Goal: Task Accomplishment & Management: Manage account settings

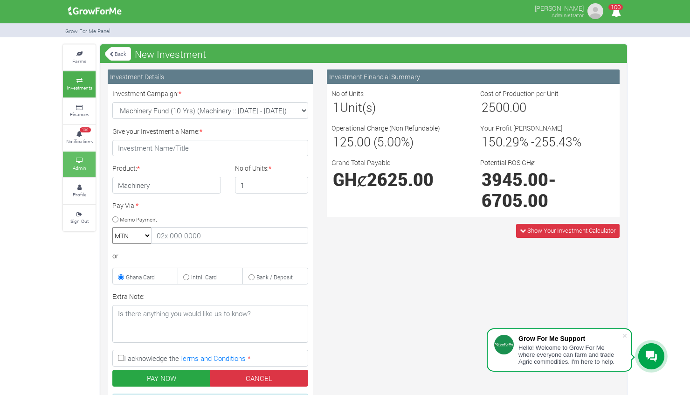
click at [76, 166] on small "Admin" at bounding box center [80, 167] width 14 height 7
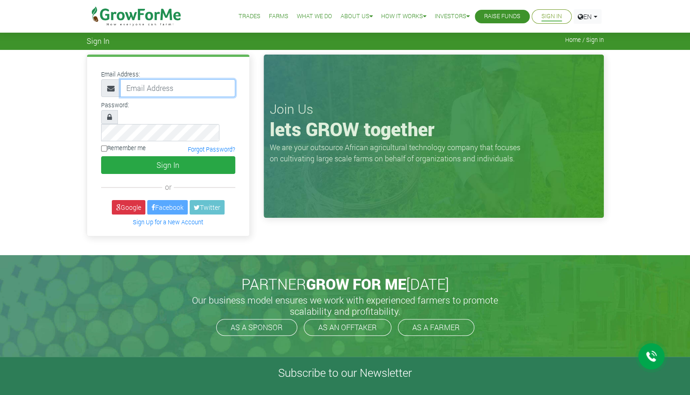
type input "linda@growforme.com"
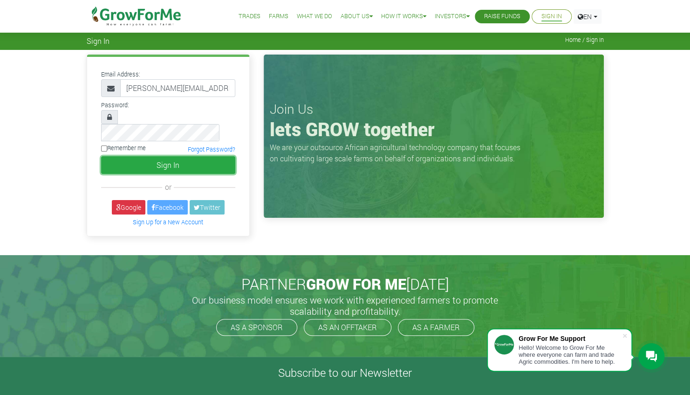
click at [123, 156] on button "Sign In" at bounding box center [168, 165] width 134 height 18
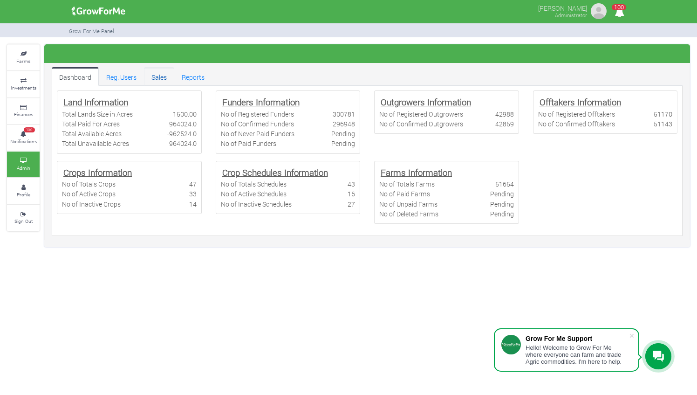
click at [164, 81] on link "Sales" at bounding box center [159, 76] width 30 height 19
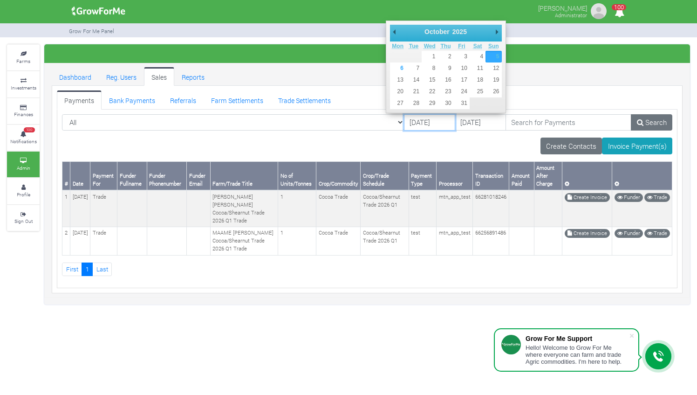
click at [404, 120] on input "[DATE]" at bounding box center [429, 122] width 51 height 17
type input "[DATE]"
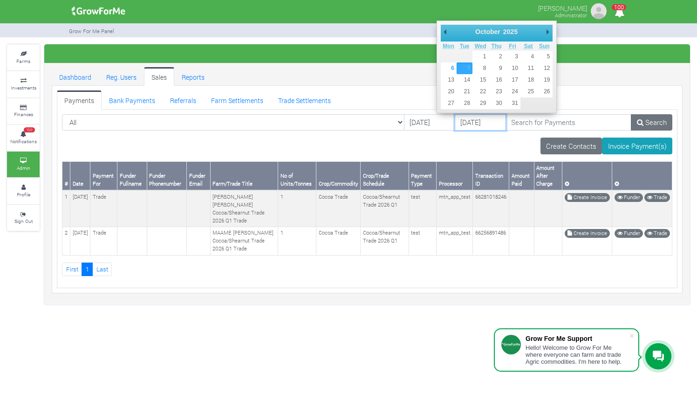
click at [455, 117] on input "07/10/2025" at bounding box center [480, 122] width 51 height 17
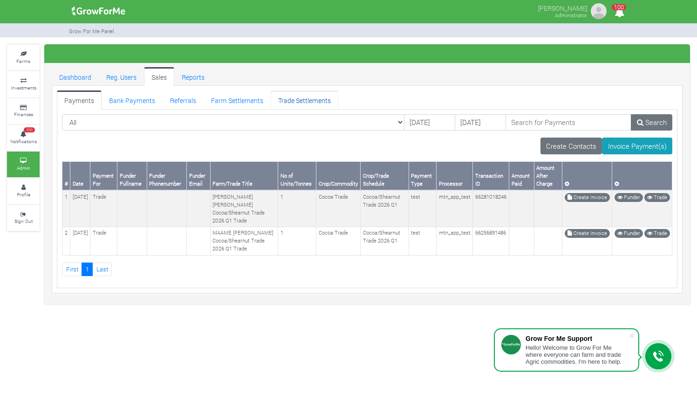
click at [300, 97] on link "Trade Settlements" at bounding box center [305, 99] width 68 height 19
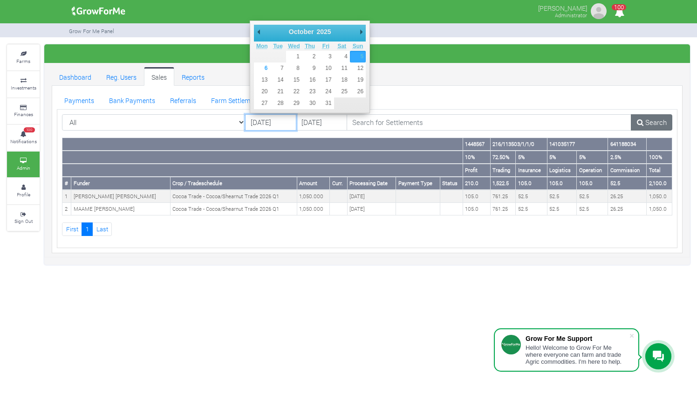
click at [259, 120] on input "[DATE]" at bounding box center [270, 122] width 51 height 17
type input "[DATE]"
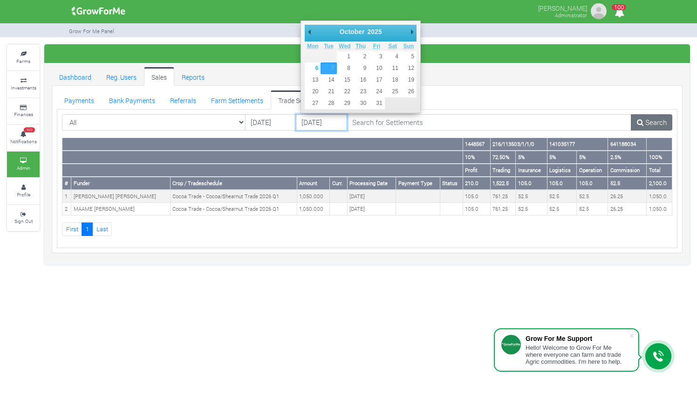
click at [310, 117] on input "[DATE]" at bounding box center [321, 122] width 51 height 17
type input "[DATE]"
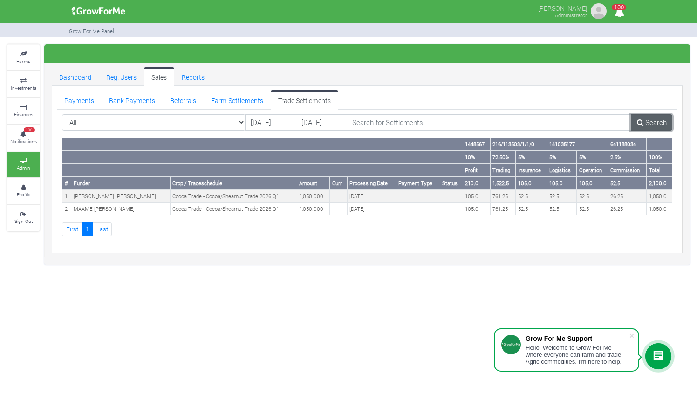
click at [641, 119] on icon at bounding box center [640, 122] width 7 height 7
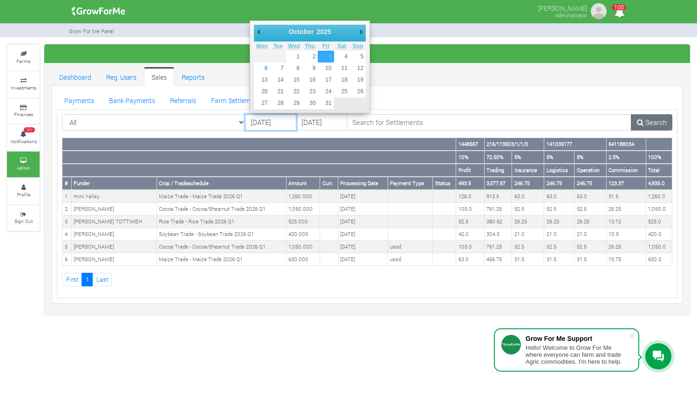
click at [262, 116] on input "03/10/2025" at bounding box center [270, 122] width 51 height 17
type input "04/10/2025"
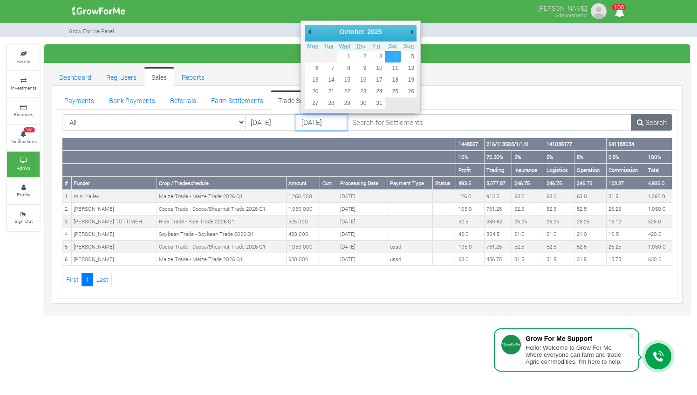
click at [312, 118] on input "04/10/2025" at bounding box center [321, 122] width 51 height 17
type input "[DATE]"
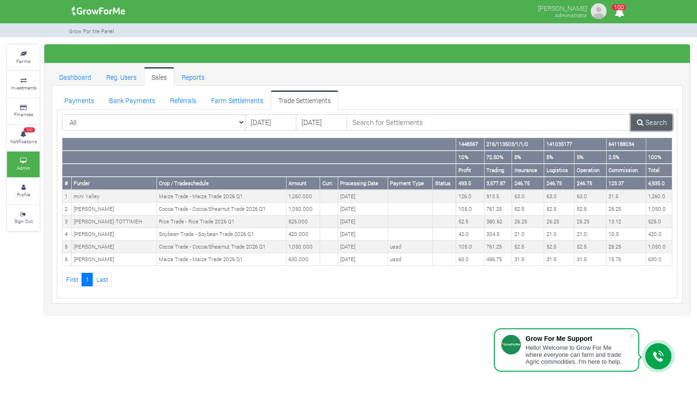
click at [643, 127] on link "Search" at bounding box center [651, 122] width 41 height 17
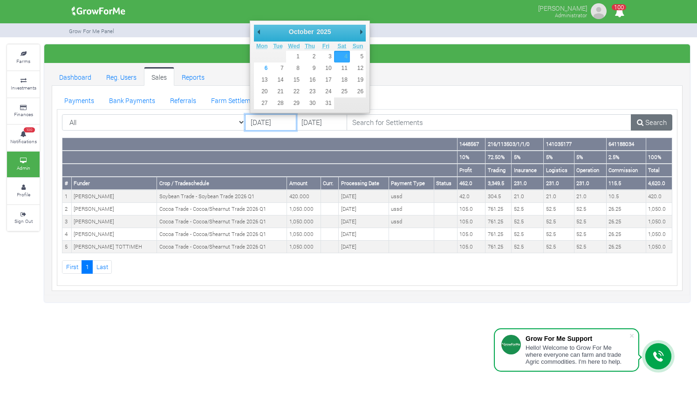
click at [260, 120] on input "[DATE]" at bounding box center [270, 122] width 51 height 17
type input "[DATE]"
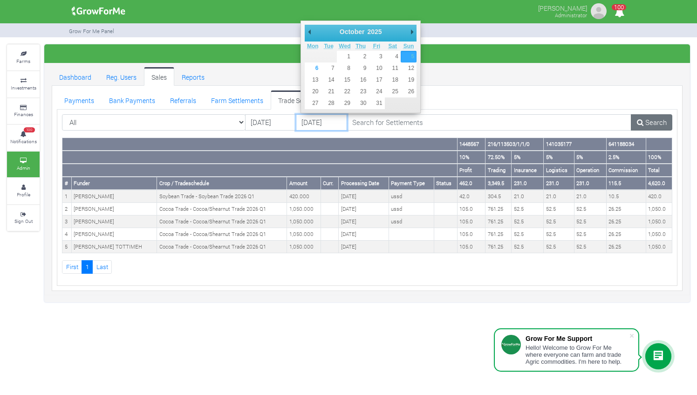
click at [309, 118] on input "[DATE]" at bounding box center [321, 122] width 51 height 17
type input "[DATE]"
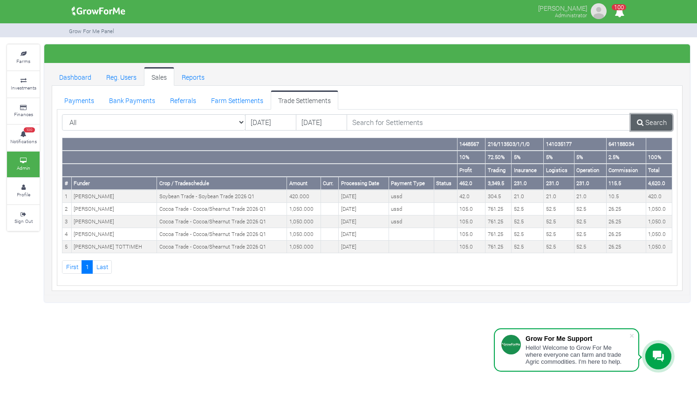
click at [641, 114] on link "Search" at bounding box center [651, 122] width 41 height 17
